Goal: Transaction & Acquisition: Book appointment/travel/reservation

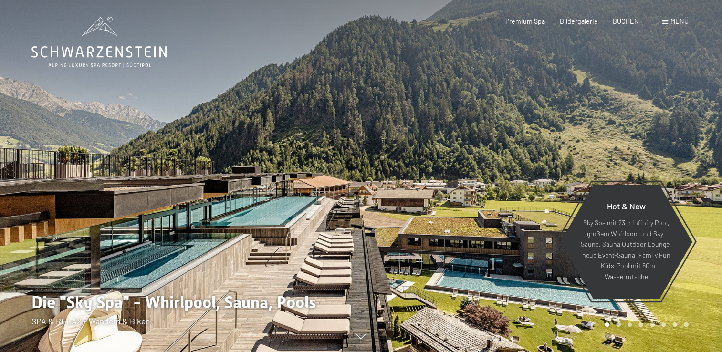
click at [680, 20] on span "Menü" at bounding box center [680, 21] width 18 height 8
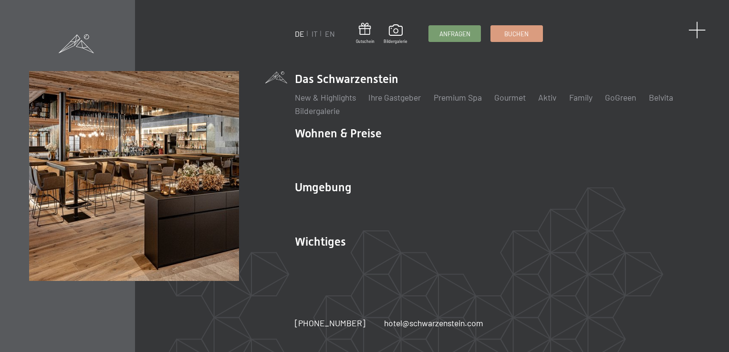
click at [697, 29] on span at bounding box center [698, 30] width 18 height 18
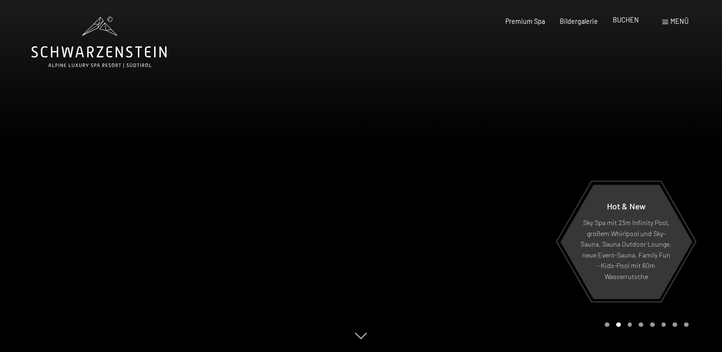
click at [624, 22] on span "BUCHEN" at bounding box center [626, 20] width 26 height 8
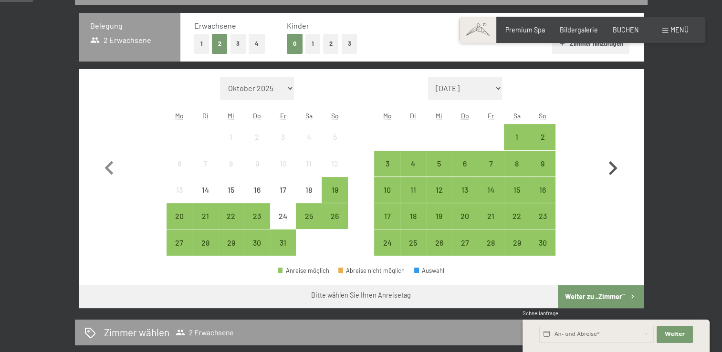
scroll to position [143, 0]
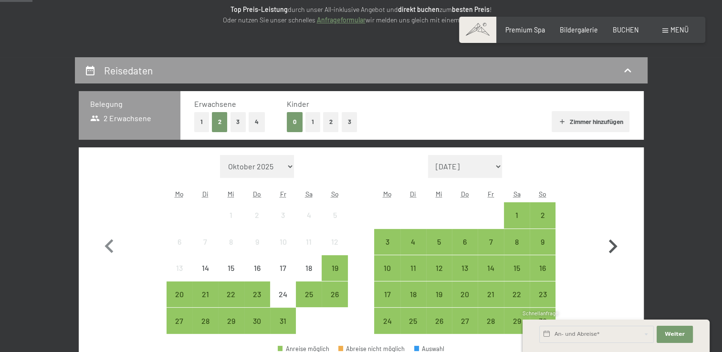
click at [611, 244] on icon "button" at bounding box center [613, 247] width 28 height 28
select select "[DATE]"
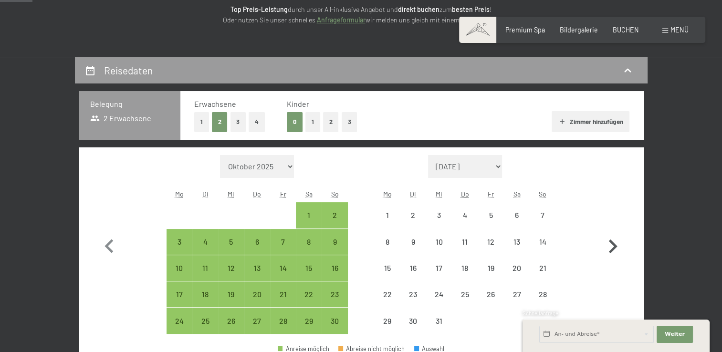
click at [611, 243] on icon "button" at bounding box center [613, 247] width 28 height 28
select select "[DATE]"
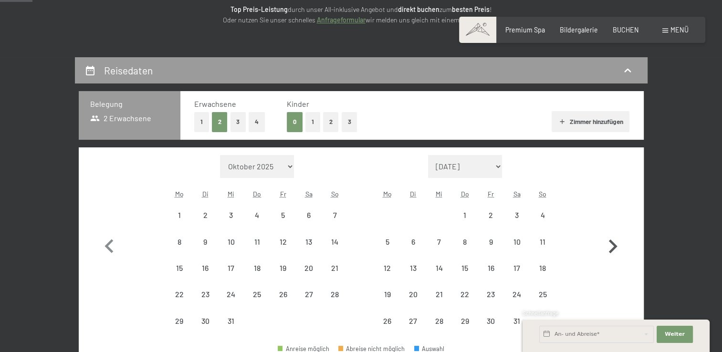
click at [611, 243] on icon "button" at bounding box center [613, 247] width 28 height 28
select select "[DATE]"
click at [611, 243] on icon "button" at bounding box center [613, 247] width 28 height 28
click at [611, 243] on button "button" at bounding box center [613, 258] width 28 height 206
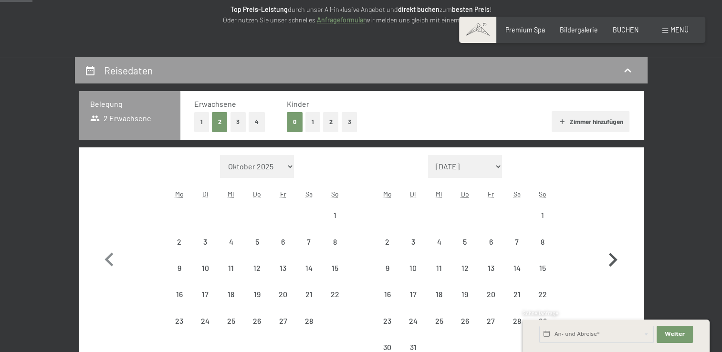
select select "[DATE]"
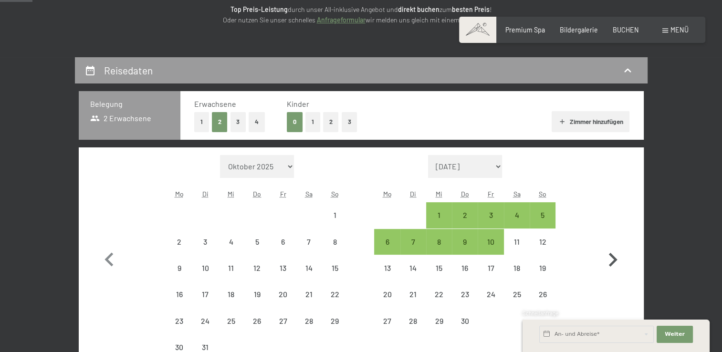
click at [611, 243] on button "button" at bounding box center [613, 258] width 28 height 206
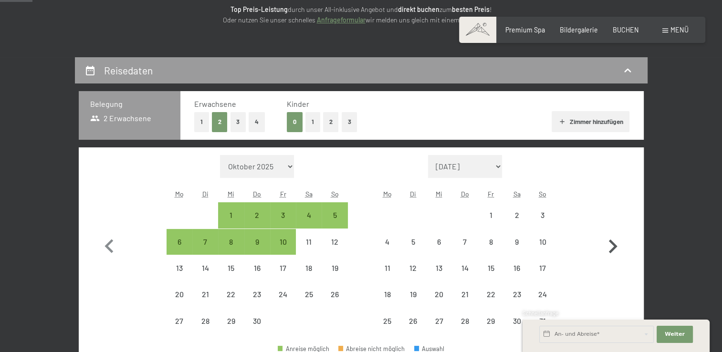
select select "[DATE]"
click at [609, 243] on icon "button" at bounding box center [613, 247] width 28 height 28
select select "[DATE]"
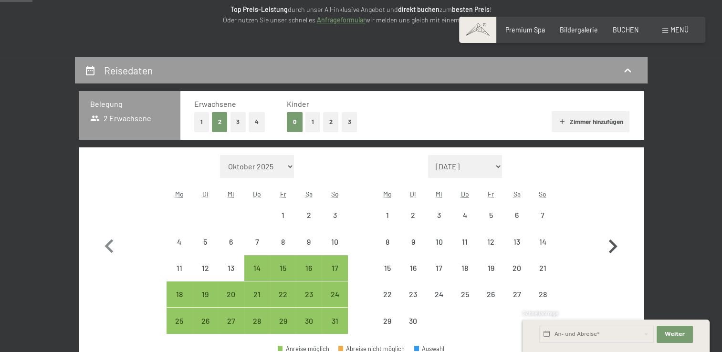
select select "[DATE]"
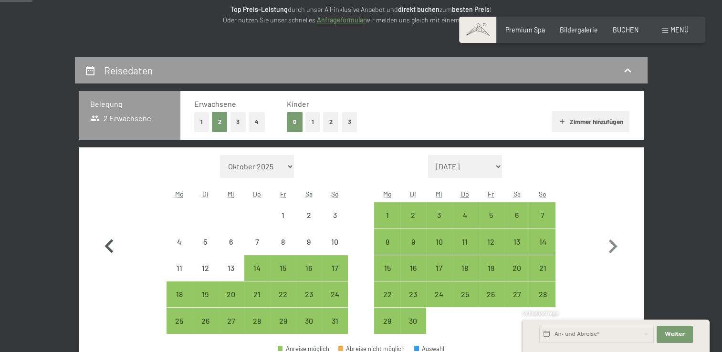
click at [112, 243] on icon "button" at bounding box center [109, 247] width 28 height 28
select select "[DATE]"
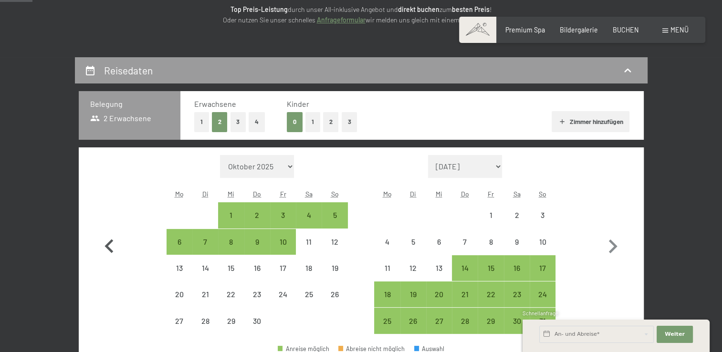
click at [109, 244] on icon "button" at bounding box center [109, 246] width 9 height 14
select select "[DATE]"
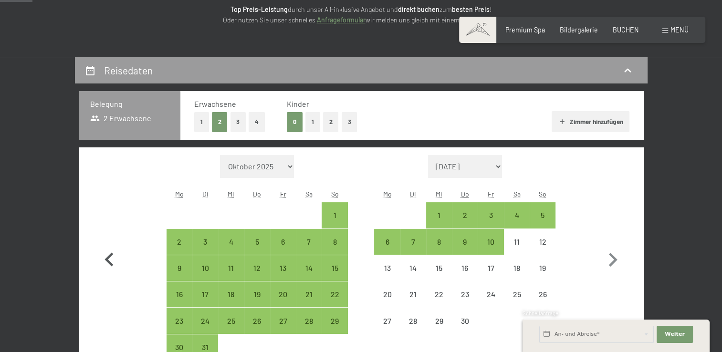
click at [107, 244] on button "button" at bounding box center [109, 258] width 28 height 206
select select "[DATE]"
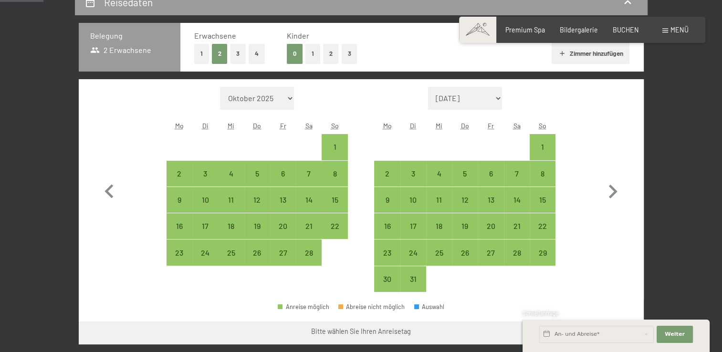
scroll to position [239, 0]
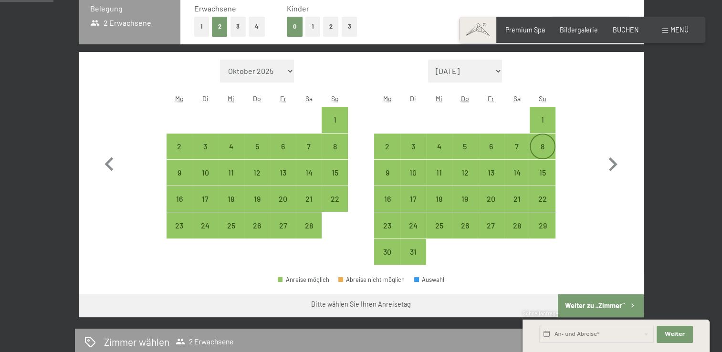
click at [552, 147] on div "8" at bounding box center [543, 155] width 24 height 24
select select "[DATE]"
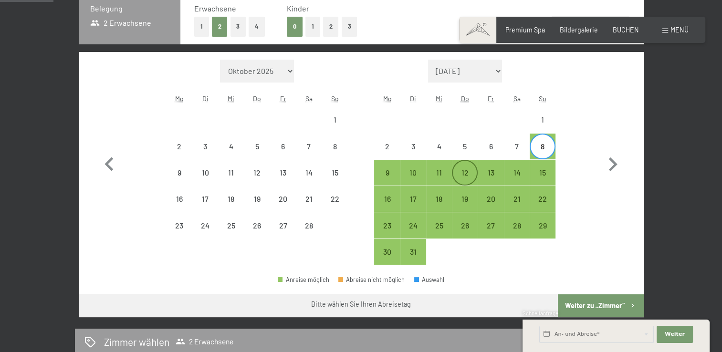
click at [462, 171] on div "12" at bounding box center [465, 181] width 24 height 24
select select "[DATE]"
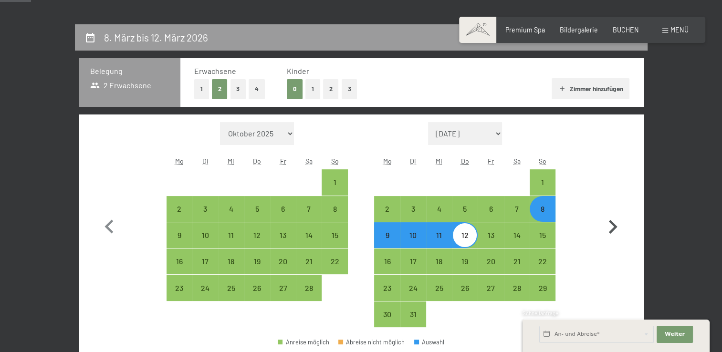
scroll to position [191, 0]
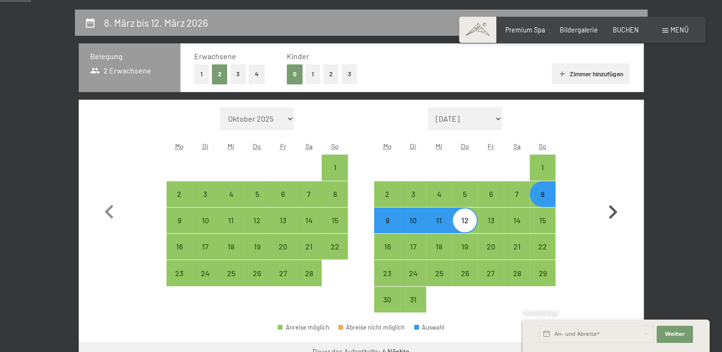
click at [615, 209] on icon "button" at bounding box center [613, 213] width 28 height 28
select select "[DATE]"
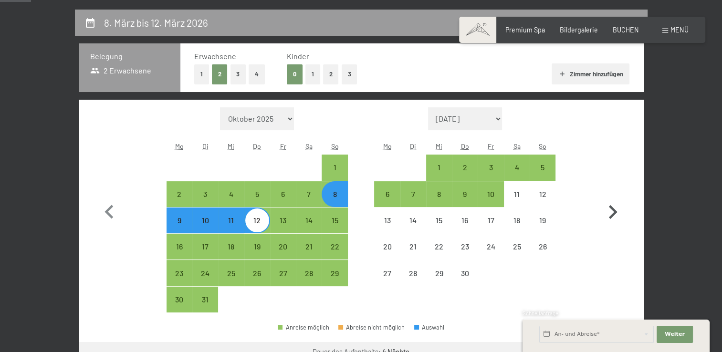
click at [615, 209] on icon "button" at bounding box center [613, 213] width 28 height 28
select select "[DATE]"
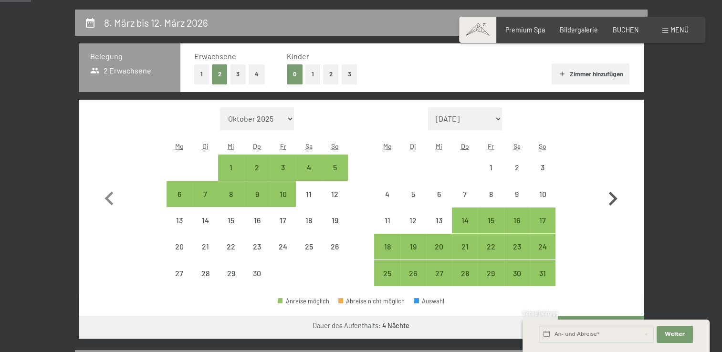
click at [615, 209] on icon "button" at bounding box center [613, 199] width 28 height 28
select select "[DATE]"
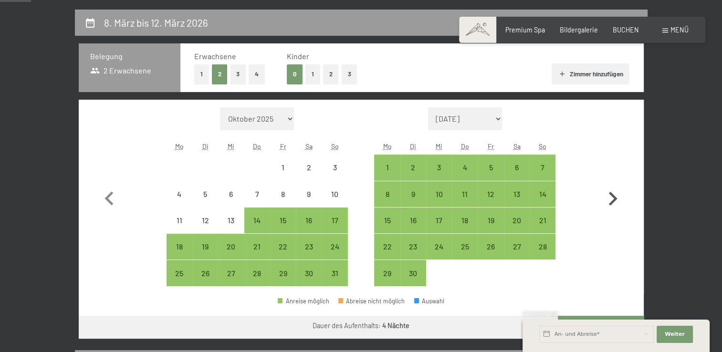
click at [615, 209] on icon "button" at bounding box center [613, 199] width 28 height 28
select select "[DATE]"
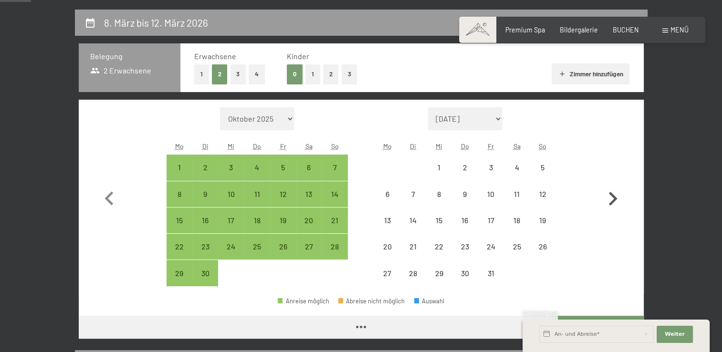
click at [615, 209] on icon "button" at bounding box center [613, 199] width 28 height 28
select select "[DATE]"
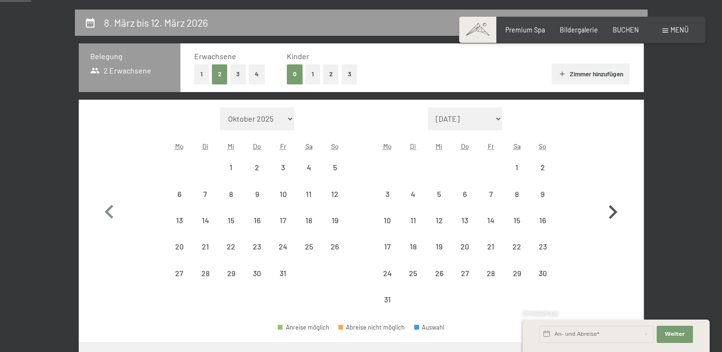
click at [615, 209] on icon "button" at bounding box center [613, 213] width 28 height 28
select select "[DATE]"
click at [615, 209] on icon "button" at bounding box center [613, 213] width 28 height 28
select select "[DATE]"
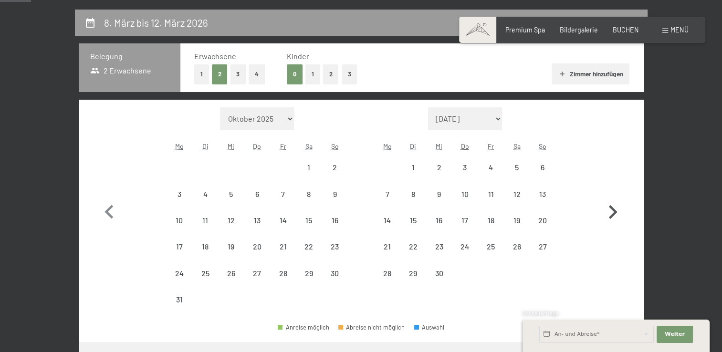
select select "[DATE]"
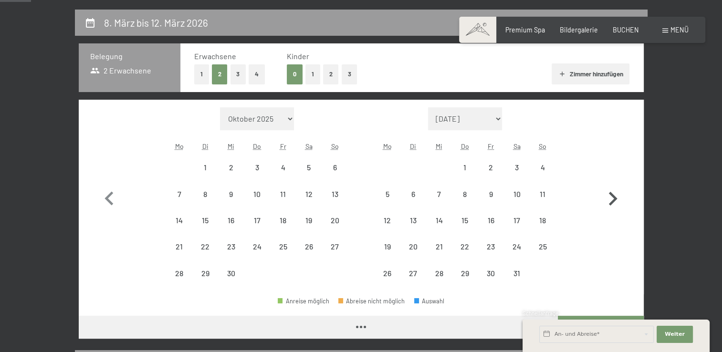
click at [615, 209] on icon "button" at bounding box center [613, 199] width 28 height 28
select select "[DATE]"
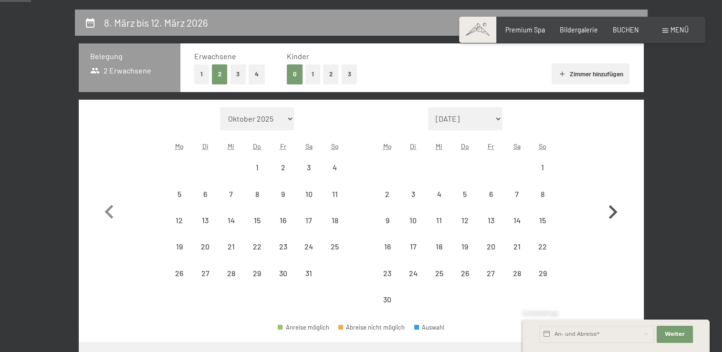
select select "[DATE]"
click at [615, 209] on icon "button" at bounding box center [613, 213] width 28 height 28
select select "[DATE]"
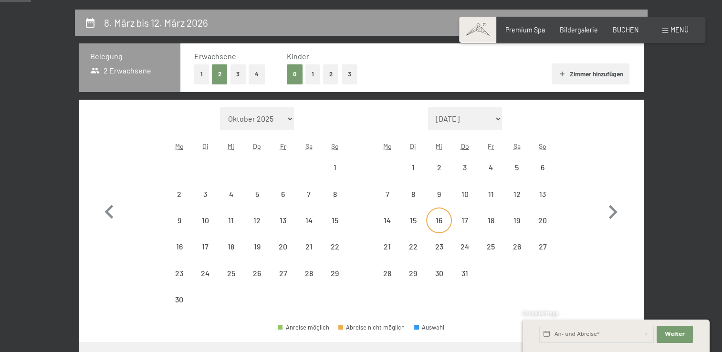
select select "[DATE]"
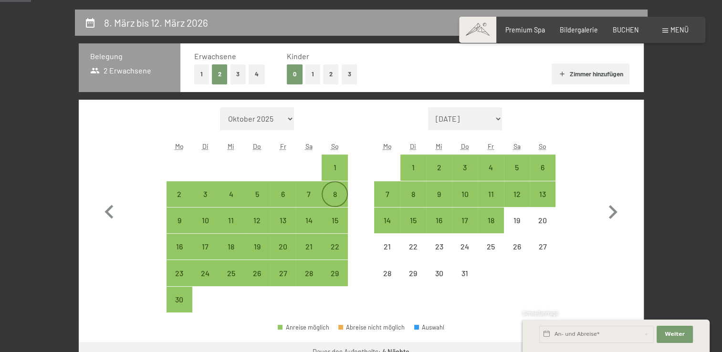
click at [335, 196] on div "8" at bounding box center [335, 202] width 24 height 24
select select "[DATE]"
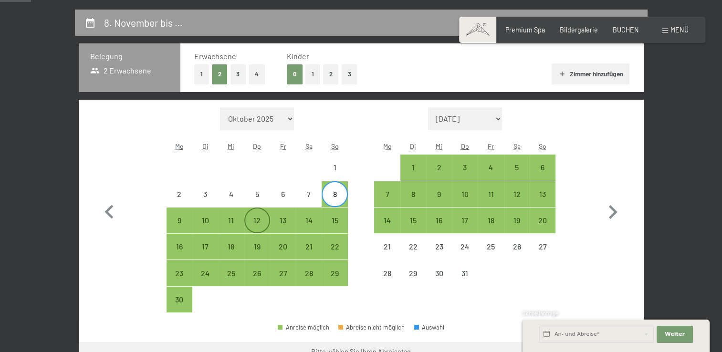
click at [253, 217] on div "12" at bounding box center [257, 229] width 24 height 24
select select "[DATE]"
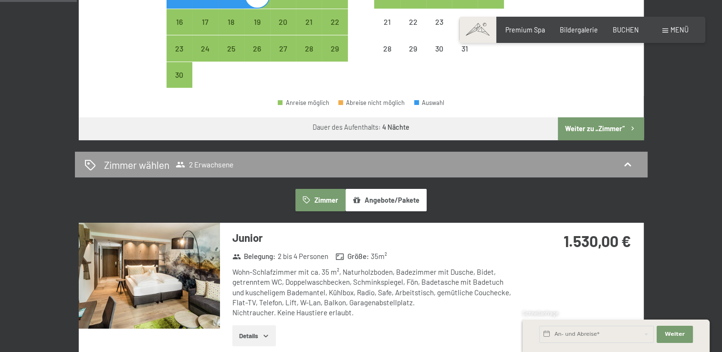
scroll to position [477, 0]
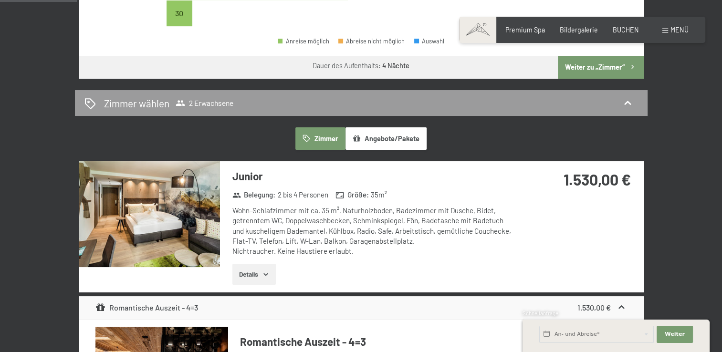
click at [263, 273] on icon "button" at bounding box center [266, 275] width 8 height 8
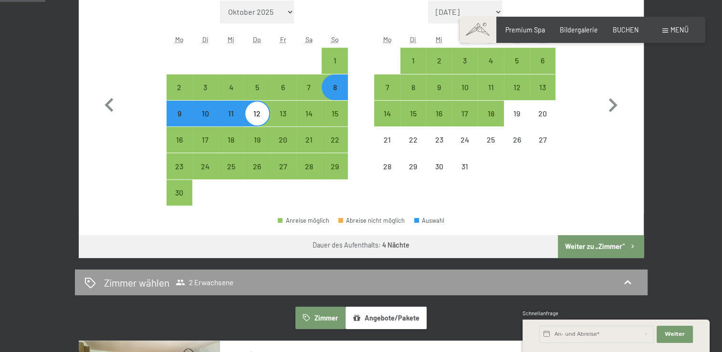
scroll to position [286, 0]
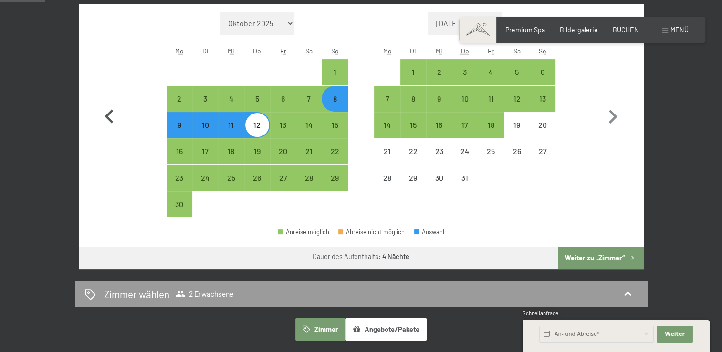
click at [109, 113] on icon "button" at bounding box center [109, 116] width 9 height 14
select select "[DATE]"
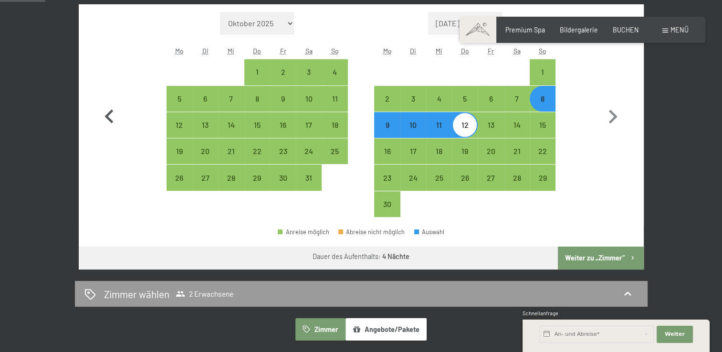
click at [109, 113] on icon "button" at bounding box center [109, 116] width 9 height 14
select select "[DATE]"
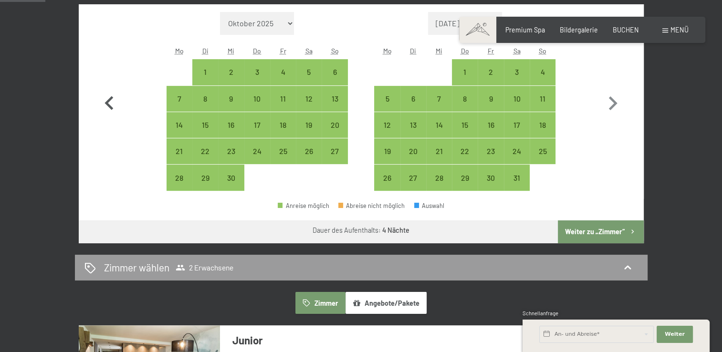
click at [109, 113] on icon "button" at bounding box center [109, 104] width 28 height 28
select select "[DATE]"
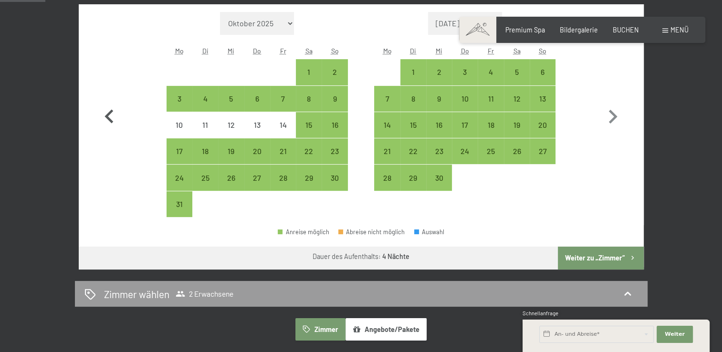
click at [109, 113] on icon "button" at bounding box center [109, 116] width 9 height 14
select select "[DATE]"
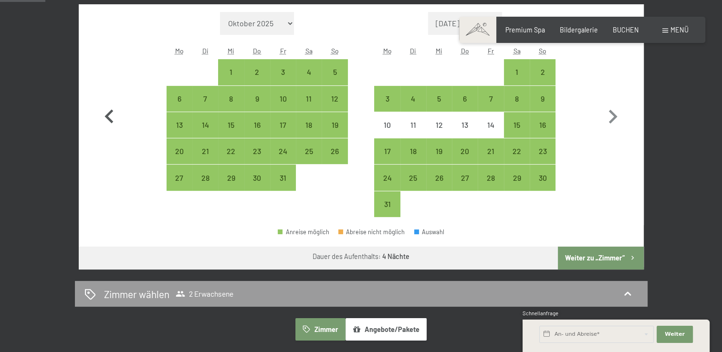
click at [109, 113] on icon "button" at bounding box center [109, 116] width 9 height 14
select select "[DATE]"
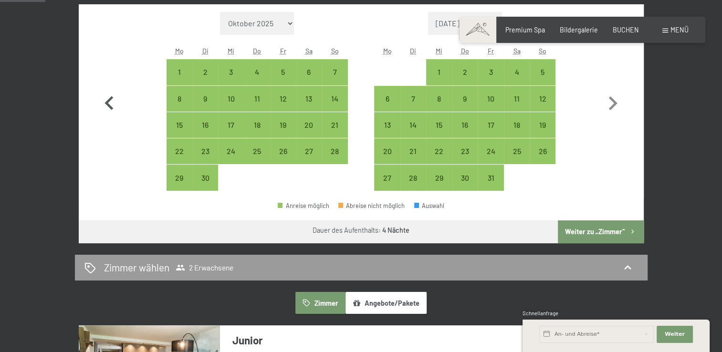
click at [109, 113] on icon "button" at bounding box center [109, 104] width 28 height 28
select select "[DATE]"
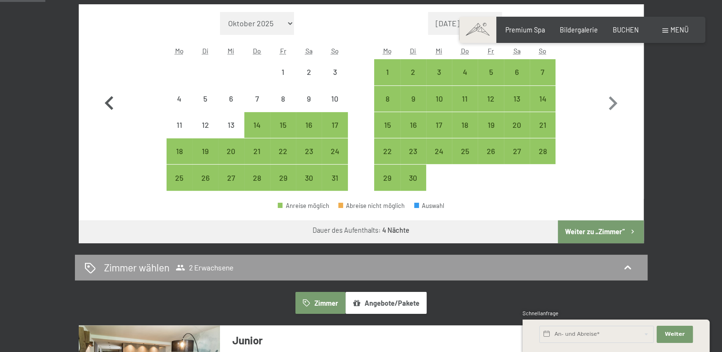
click at [109, 113] on icon "button" at bounding box center [109, 104] width 28 height 28
select select "[DATE]"
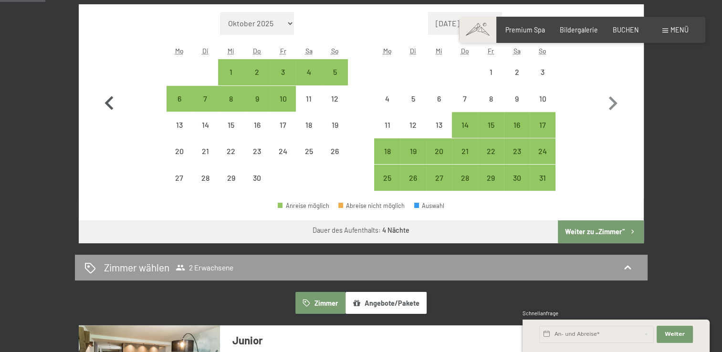
click at [109, 113] on icon "button" at bounding box center [109, 104] width 28 height 28
select select "[DATE]"
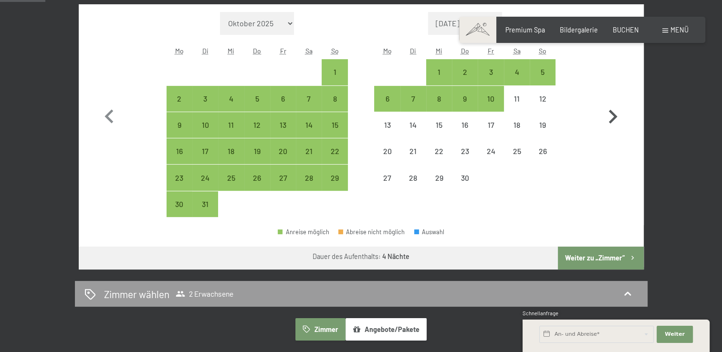
click at [616, 110] on icon "button" at bounding box center [613, 117] width 28 height 28
select select "[DATE]"
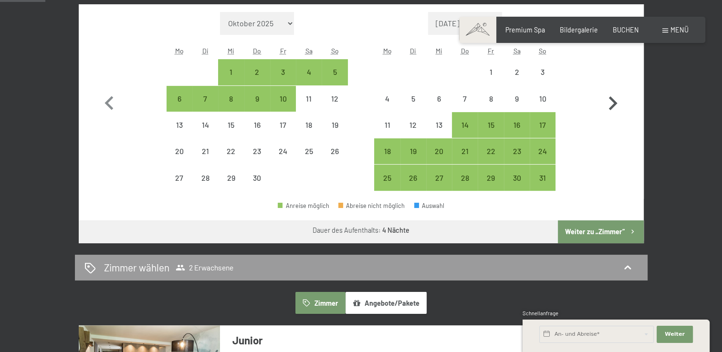
click at [614, 111] on icon "button" at bounding box center [613, 104] width 28 height 28
select select "[DATE]"
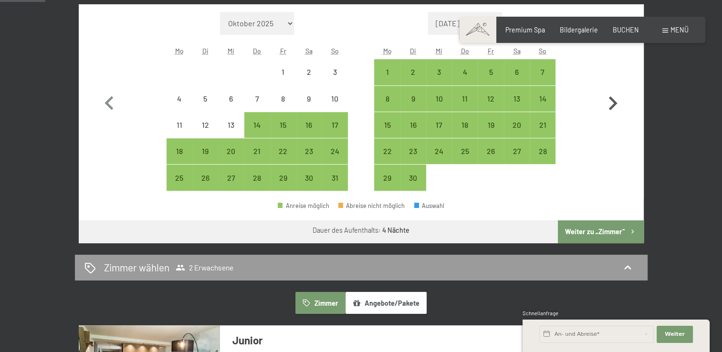
click at [614, 111] on icon "button" at bounding box center [613, 104] width 28 height 28
select select "[DATE]"
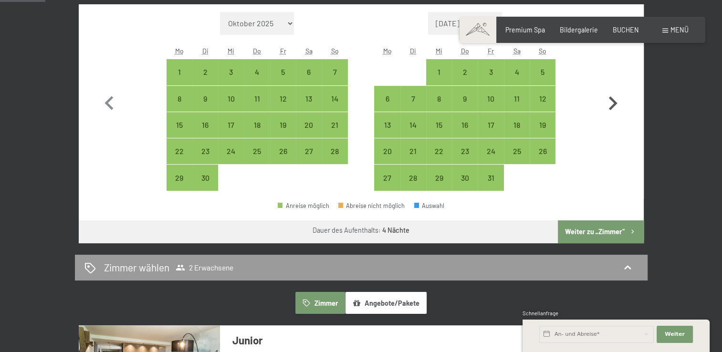
click at [614, 111] on icon "button" at bounding box center [613, 104] width 28 height 28
select select "[DATE]"
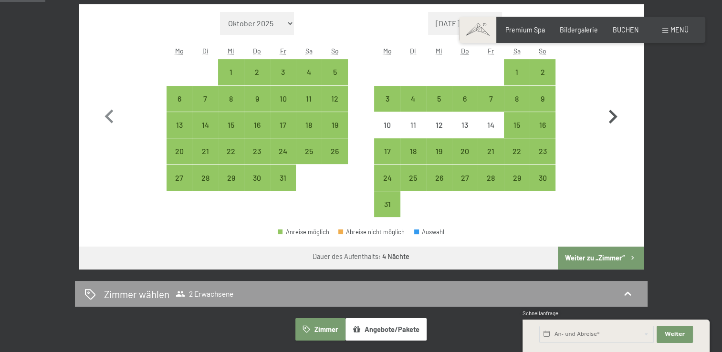
click at [614, 111] on icon "button" at bounding box center [613, 117] width 28 height 28
select select "[DATE]"
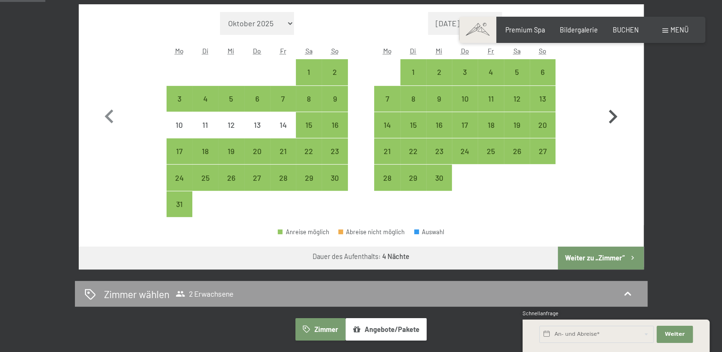
click at [614, 111] on icon "button" at bounding box center [613, 117] width 28 height 28
select select "[DATE]"
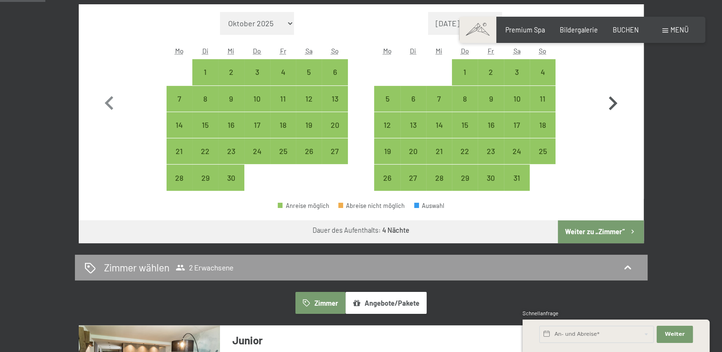
click at [614, 111] on icon "button" at bounding box center [613, 104] width 28 height 28
select select "[DATE]"
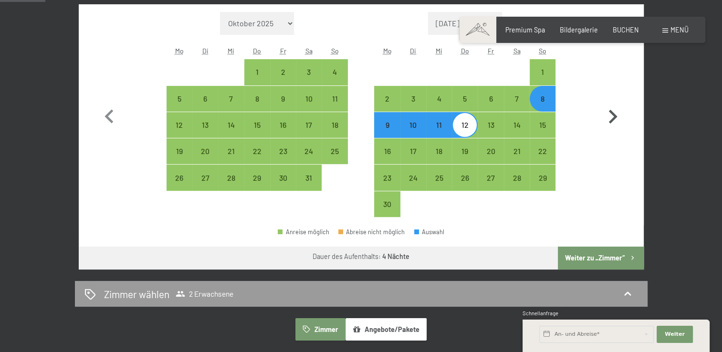
click at [614, 111] on icon "button" at bounding box center [613, 117] width 28 height 28
select select "[DATE]"
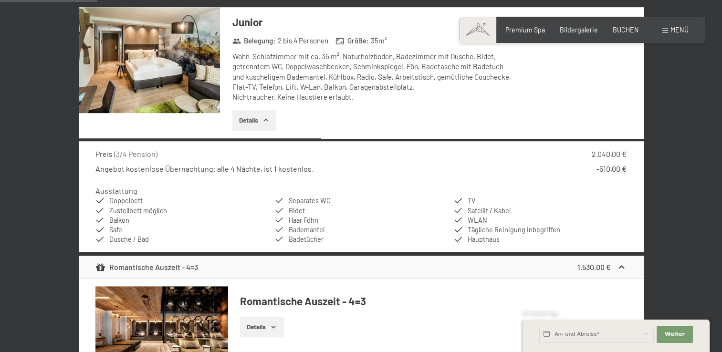
scroll to position [668, 0]
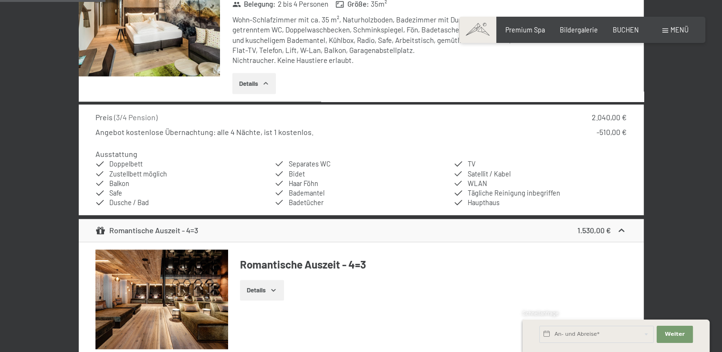
click at [269, 86] on icon "button" at bounding box center [266, 84] width 8 height 8
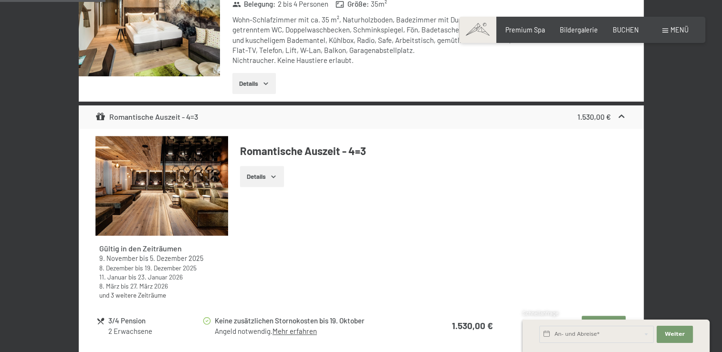
click at [269, 86] on icon "button" at bounding box center [266, 84] width 8 height 8
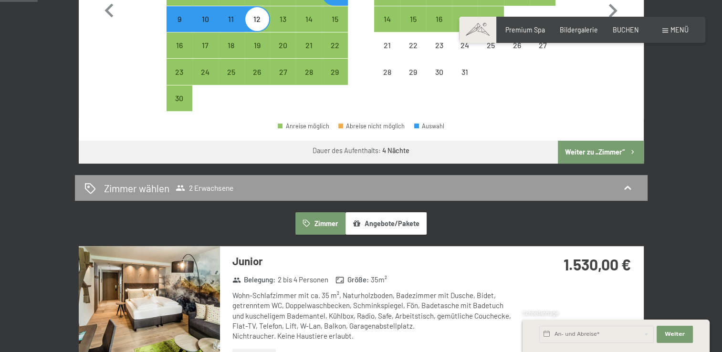
scroll to position [430, 0]
